Goal: Task Accomplishment & Management: Manage account settings

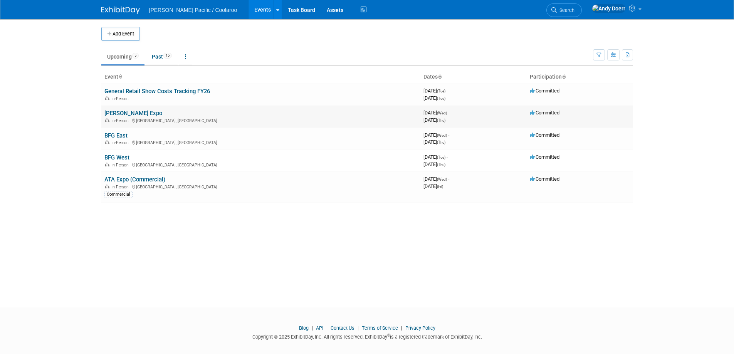
click at [122, 111] on link "[PERSON_NAME] Expo" at bounding box center [133, 113] width 58 height 7
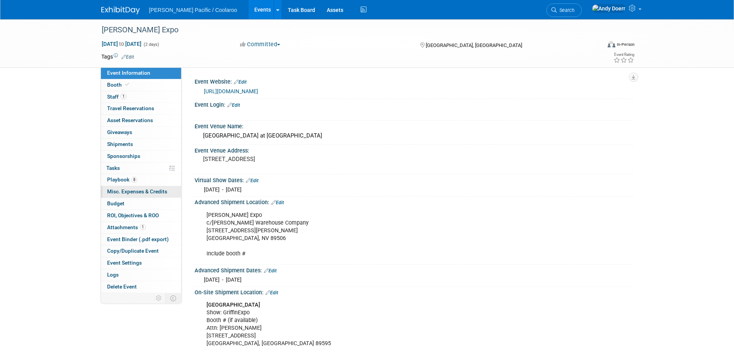
click at [147, 193] on span "Misc. Expenses & Credits 0" at bounding box center [137, 192] width 60 height 6
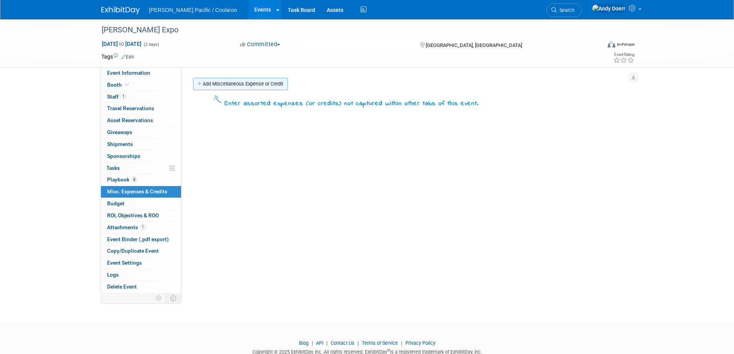
click at [235, 81] on link "Add Miscellaneous Expense or Credit" at bounding box center [240, 84] width 95 height 12
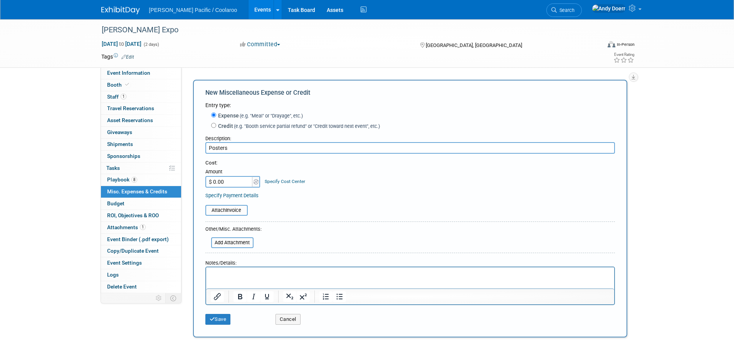
type input "Posters"
click at [194, 175] on div "New Miscellaneous Expense or Credit Entry type: Expense (e.g. "Meal" or "Drayag…" at bounding box center [410, 209] width 435 height 258
paste input "112.73"
type input "$ 112.73"
click at [235, 211] on input "file" at bounding box center [201, 210] width 92 height 9
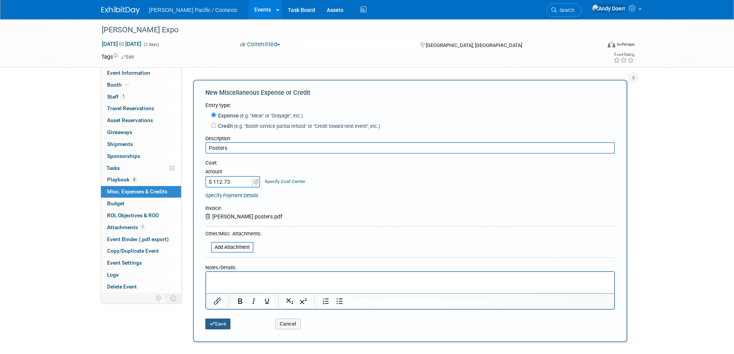
click at [223, 323] on button "Save" at bounding box center [218, 324] width 25 height 11
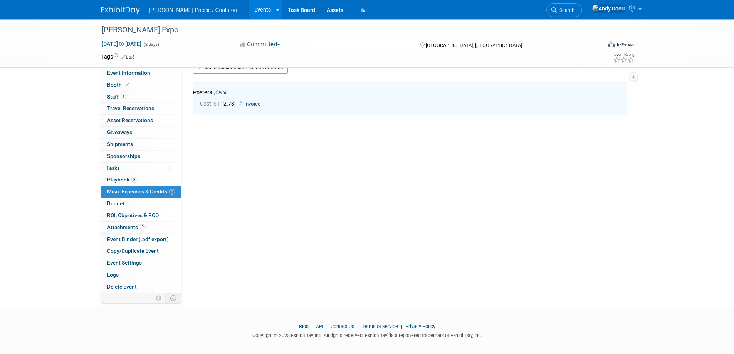
scroll to position [17, 0]
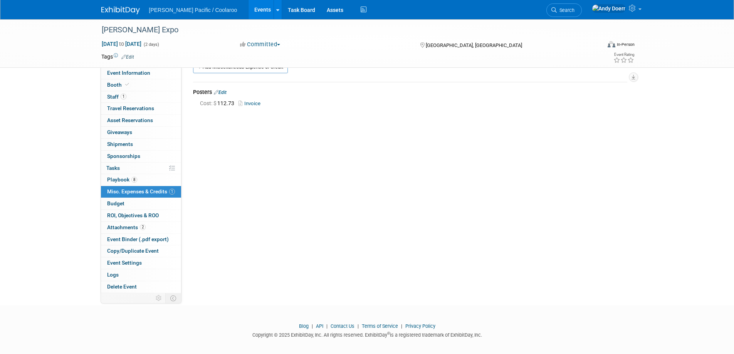
drag, startPoint x: 118, startPoint y: 12, endPoint x: 164, endPoint y: 3, distance: 46.3
click at [118, 12] on img at bounding box center [120, 11] width 39 height 8
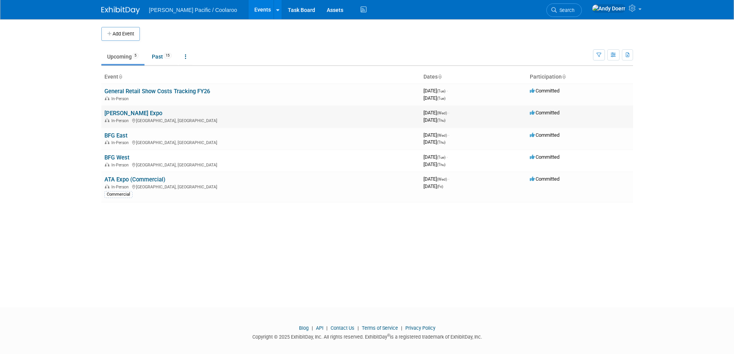
click at [122, 113] on link "[PERSON_NAME] Expo" at bounding box center [133, 113] width 58 height 7
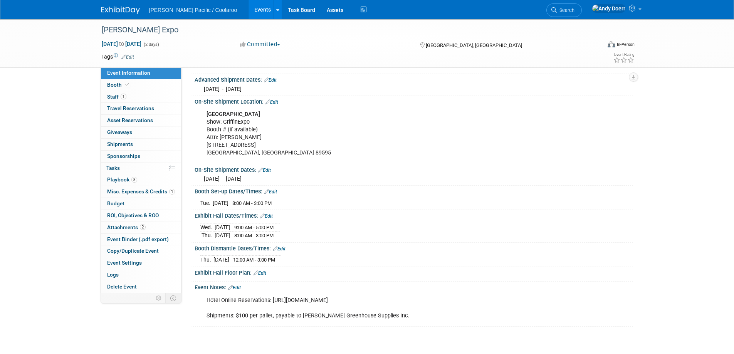
scroll to position [192, 0]
click at [151, 85] on link "Booth" at bounding box center [141, 85] width 80 height 12
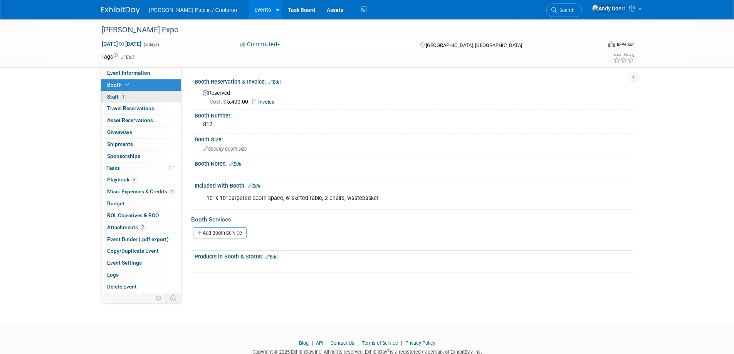
click at [150, 98] on link "1 Staff 1" at bounding box center [141, 97] width 80 height 12
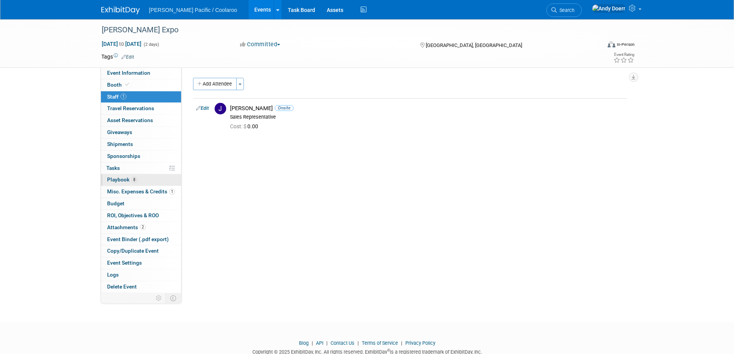
click at [151, 180] on link "8 Playbook 8" at bounding box center [141, 180] width 80 height 12
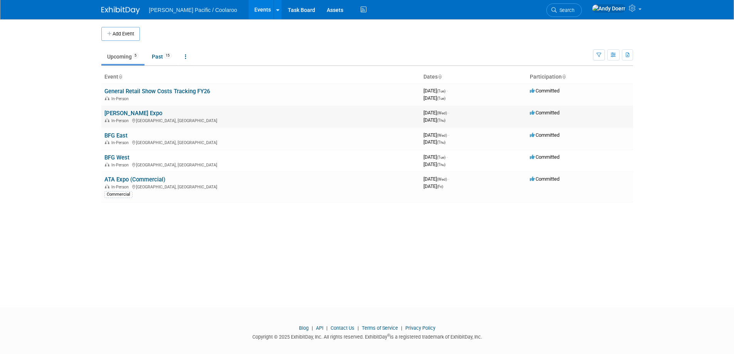
click at [129, 112] on link "[PERSON_NAME] Expo" at bounding box center [133, 113] width 58 height 7
